Goal: Information Seeking & Learning: Learn about a topic

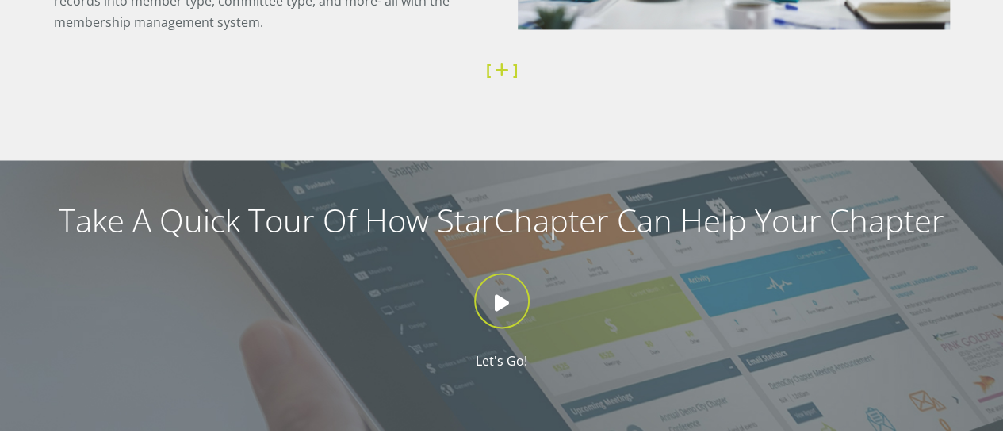
scroll to position [1338, 0]
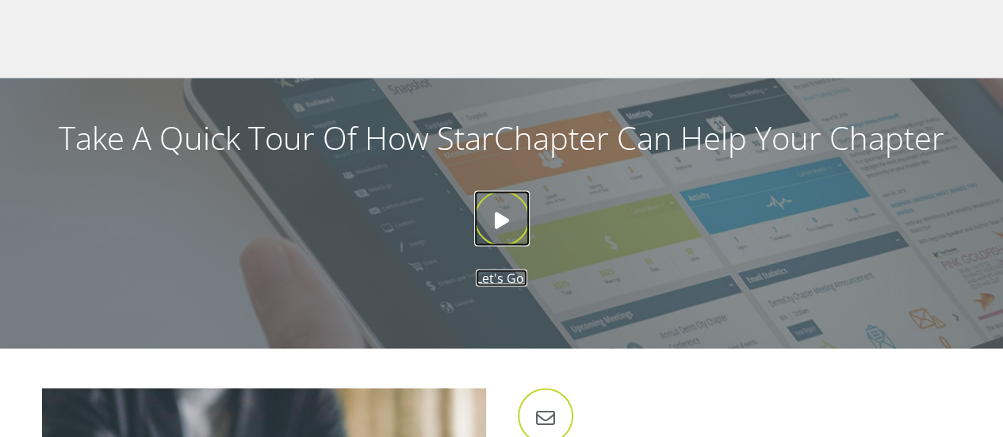
click at [506, 214] on icon at bounding box center [501, 217] width 55 height 55
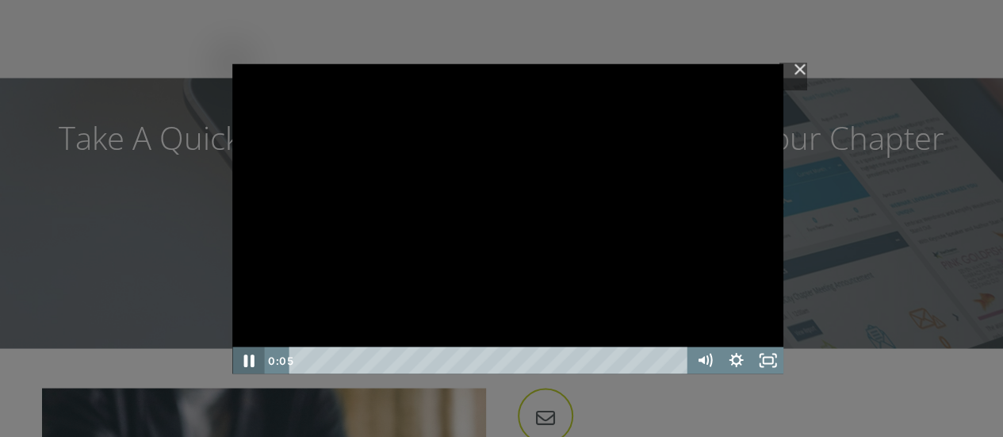
click at [250, 361] on icon "Pause" at bounding box center [248, 360] width 10 height 13
